Goal: Information Seeking & Learning: Check status

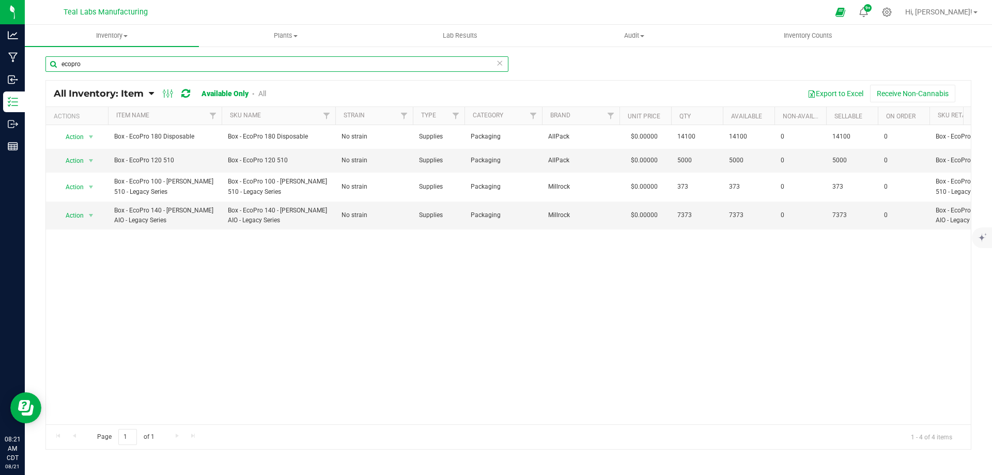
click at [197, 67] on input "ecopro" at bounding box center [276, 63] width 463 height 15
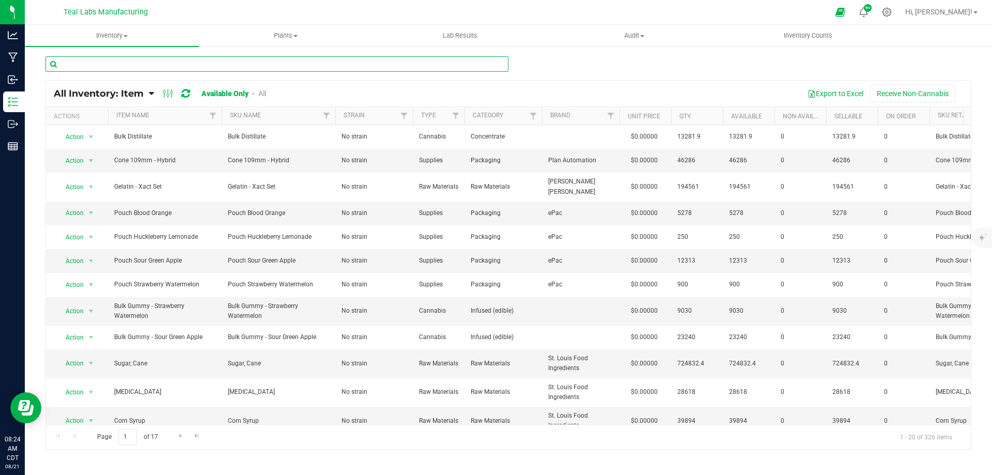
click at [264, 58] on input "text" at bounding box center [276, 63] width 463 height 15
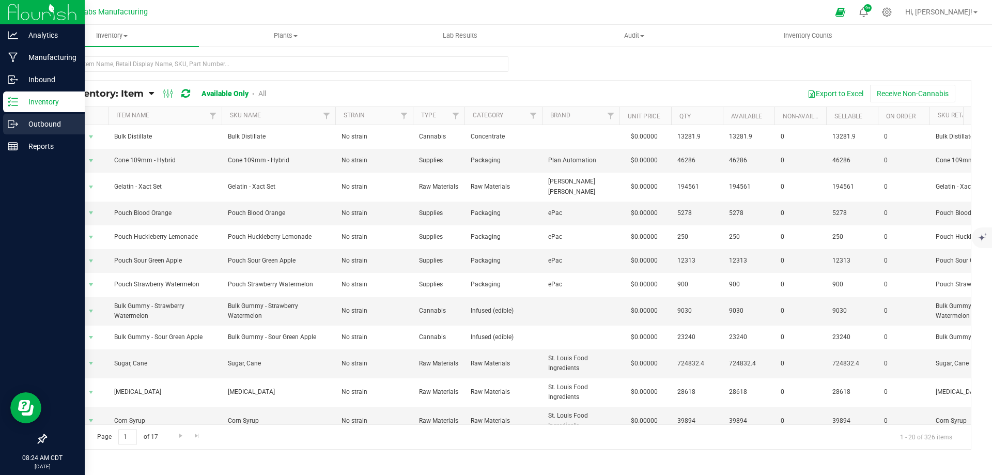
click at [21, 116] on div "Outbound" at bounding box center [44, 124] width 82 height 21
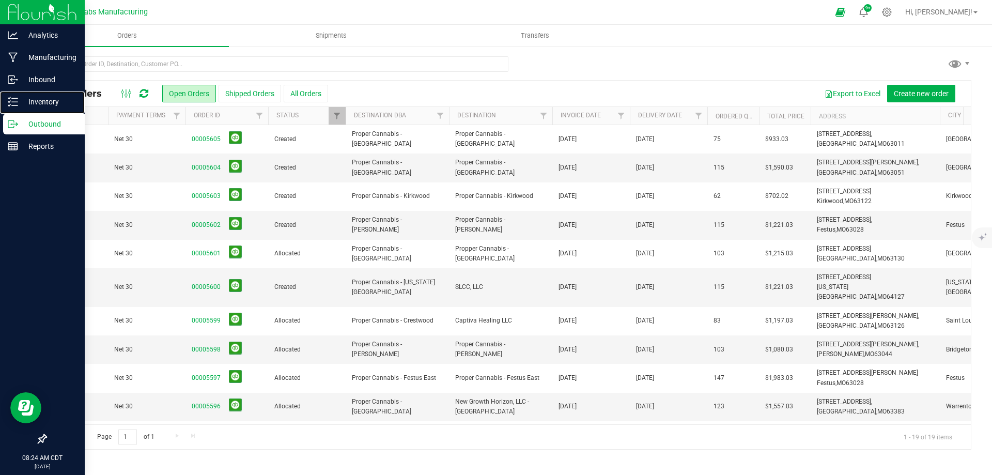
click at [48, 101] on p "Inventory" at bounding box center [49, 102] width 62 height 12
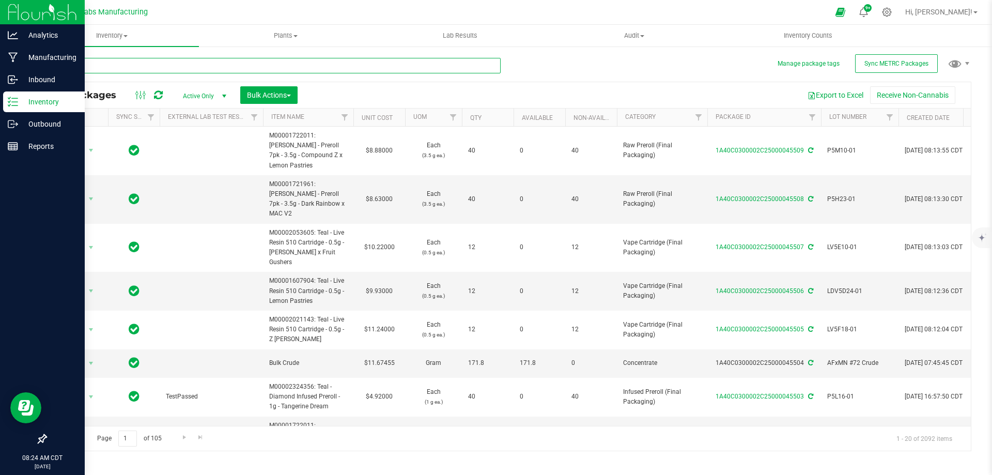
click at [187, 66] on input "text" at bounding box center [272, 65] width 455 height 15
type input "44999"
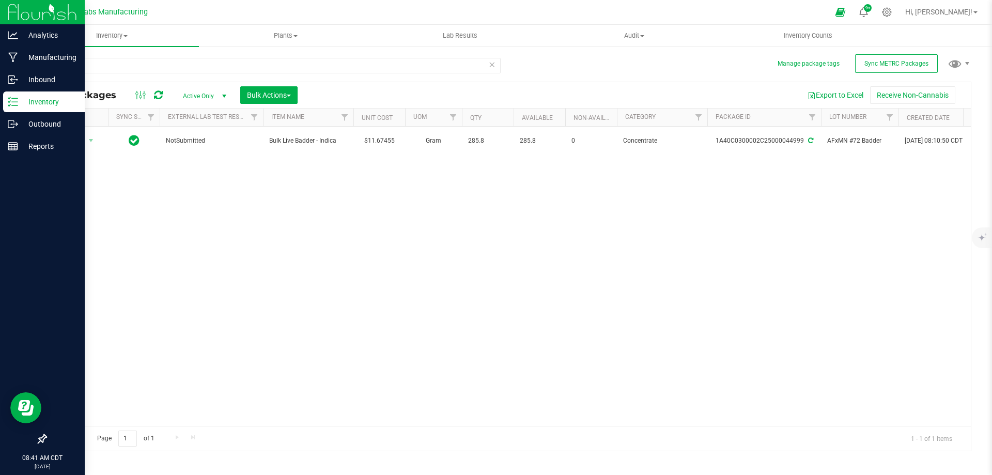
click at [492, 68] on icon at bounding box center [491, 64] width 7 height 12
